Goal: Task Accomplishment & Management: Manage account settings

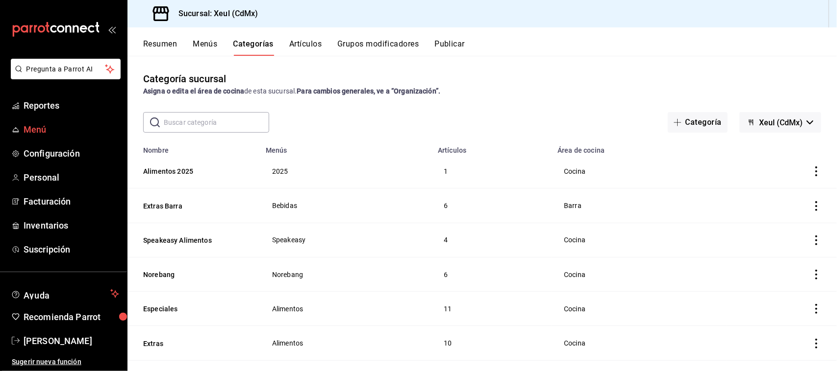
scroll to position [576, 0]
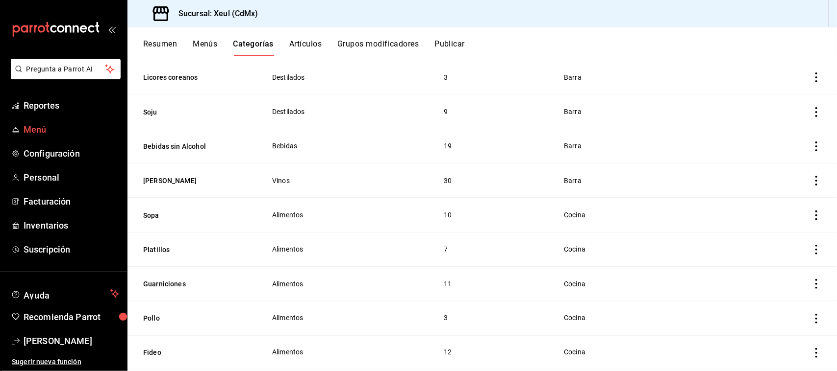
click at [56, 128] on span "Menú" at bounding box center [72, 129] width 96 height 13
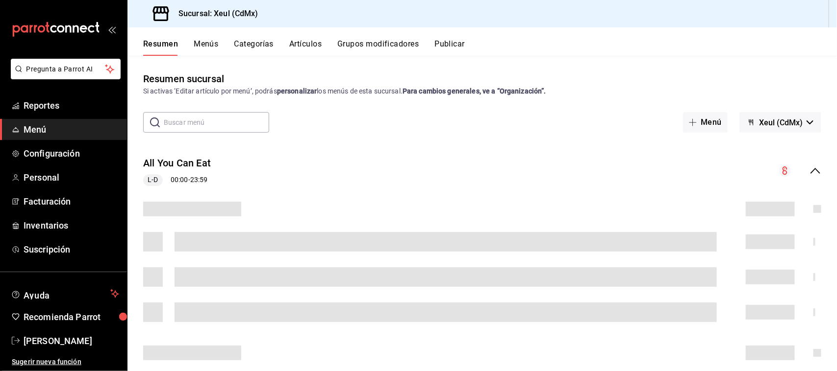
click at [261, 39] on button "Categorías" at bounding box center [254, 47] width 40 height 17
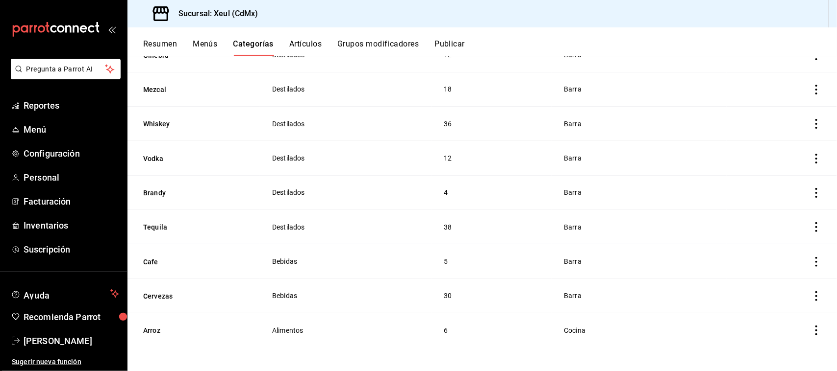
scroll to position [1224, 0]
click at [150, 298] on button "Cervezas" at bounding box center [192, 297] width 98 height 10
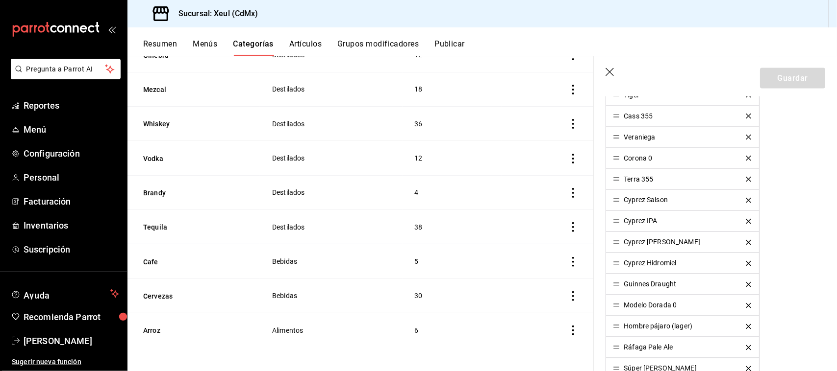
scroll to position [713, 0]
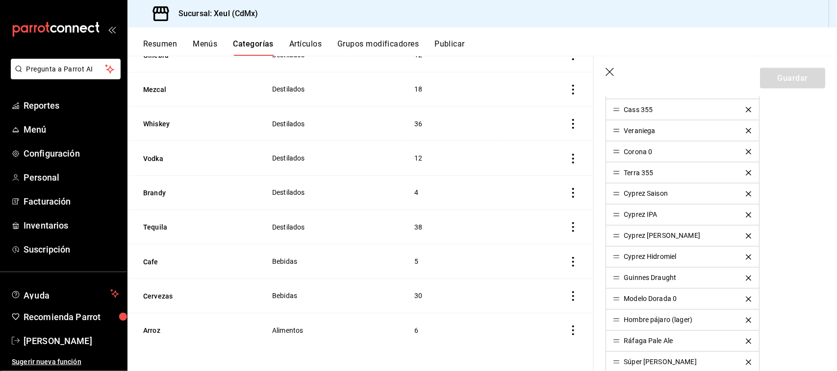
click at [611, 74] on icon "button" at bounding box center [609, 72] width 8 height 8
